Goal: Task Accomplishment & Management: Manage account settings

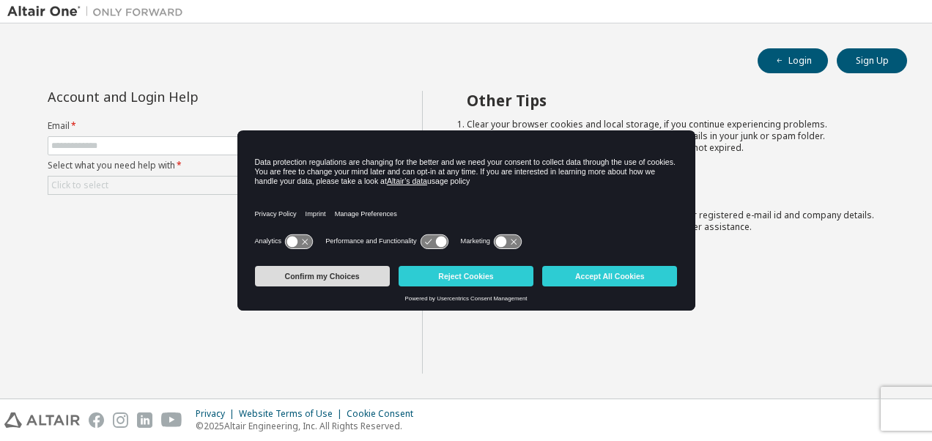
click at [335, 272] on button "Confirm my Choices" at bounding box center [322, 276] width 135 height 21
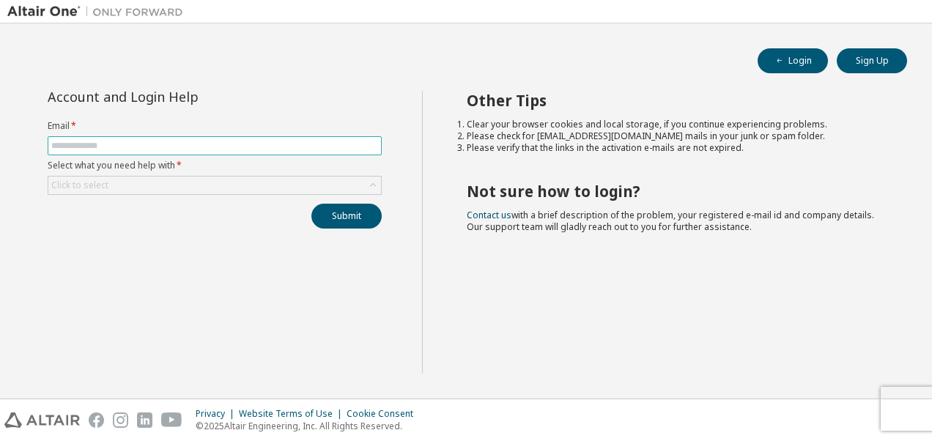
click at [205, 145] on input "text" at bounding box center [214, 146] width 327 height 12
click at [250, 178] on div "Click to select" at bounding box center [214, 185] width 332 height 18
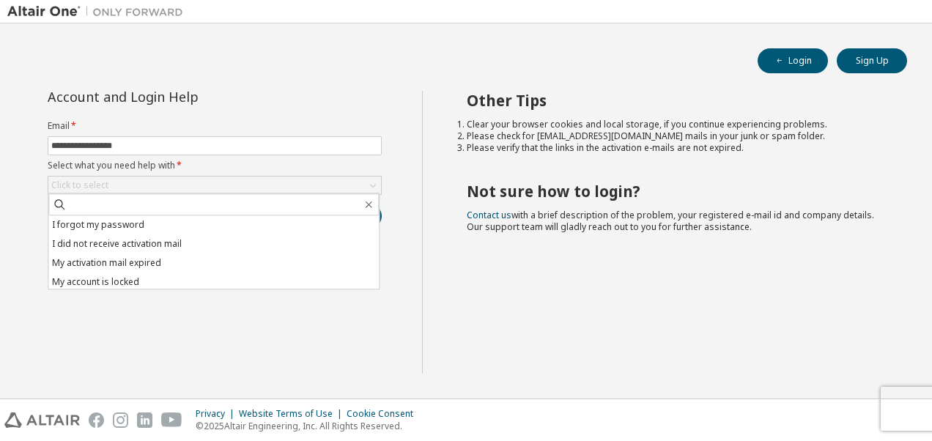
click at [195, 220] on li "I forgot my password" at bounding box center [213, 224] width 330 height 19
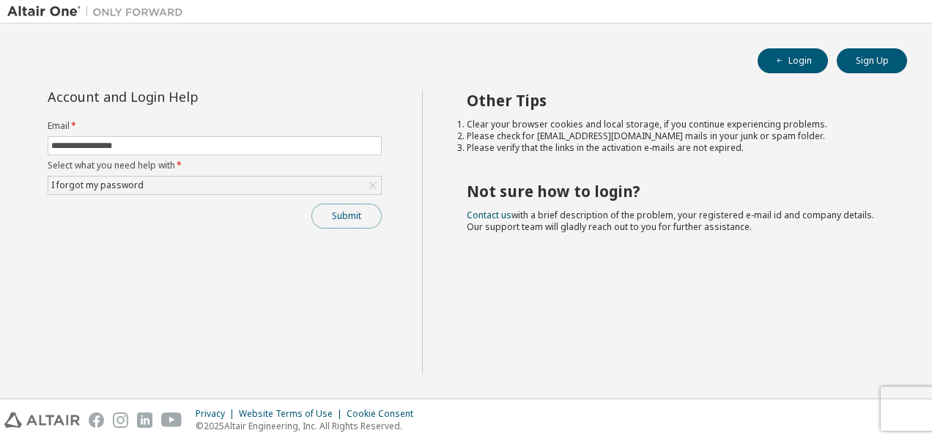
click at [342, 213] on button "Submit" at bounding box center [346, 216] width 70 height 25
click at [344, 217] on button "Submit" at bounding box center [346, 216] width 70 height 25
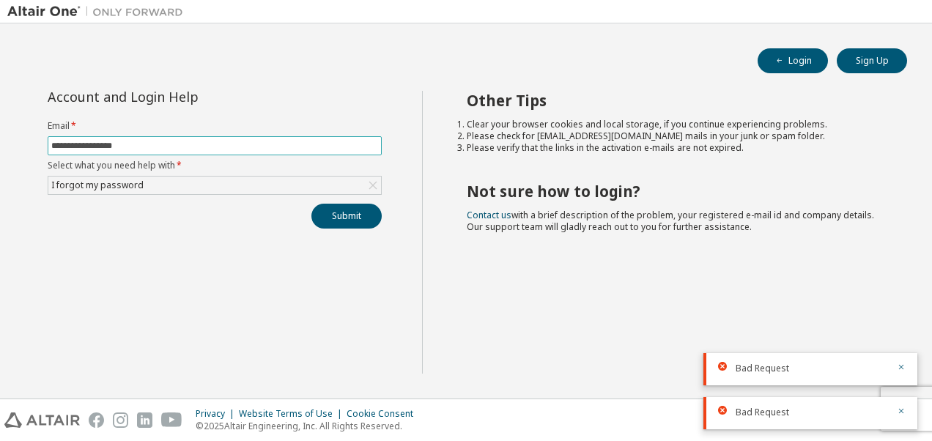
click at [105, 142] on input "**********" at bounding box center [214, 146] width 327 height 12
type input "**********"
click at [311, 204] on button "Submit" at bounding box center [346, 216] width 70 height 25
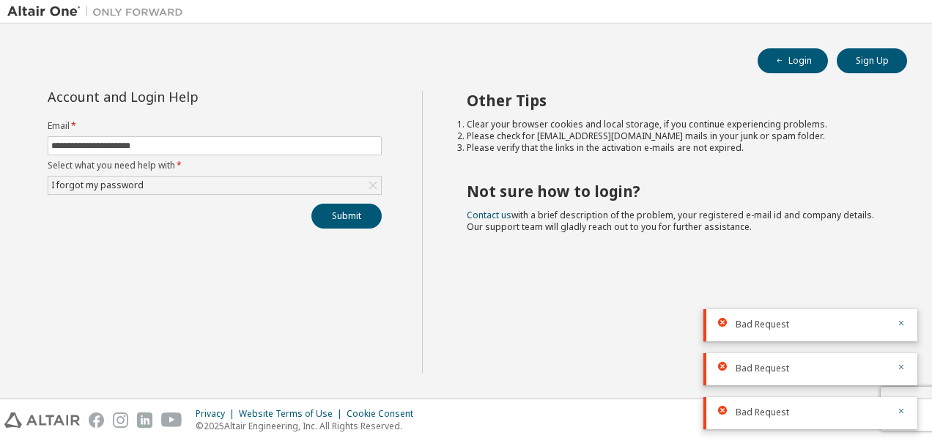
click at [788, 360] on div "Bad Request" at bounding box center [810, 369] width 214 height 32
click at [908, 324] on div "Bad Request" at bounding box center [810, 325] width 214 height 32
click at [896, 321] on icon "button" at bounding box center [900, 323] width 9 height 9
click at [901, 366] on icon "button" at bounding box center [901, 367] width 5 height 5
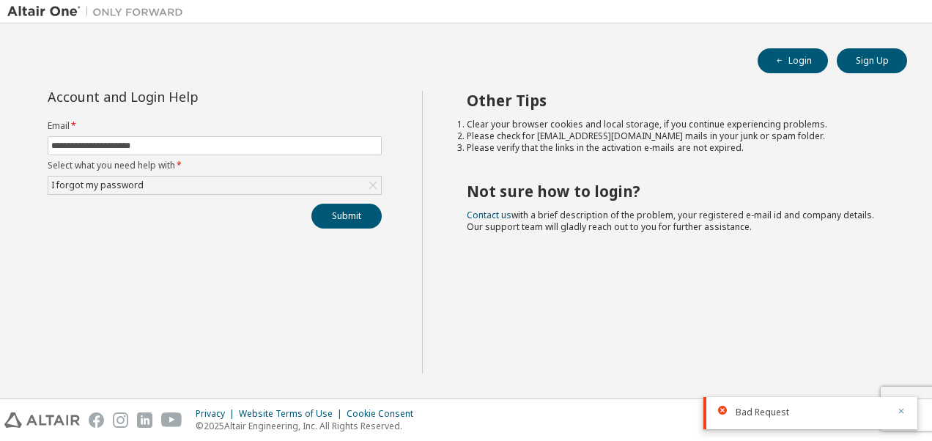
click at [899, 406] on button "button" at bounding box center [900, 412] width 9 height 13
